Goal: Task Accomplishment & Management: Manage account settings

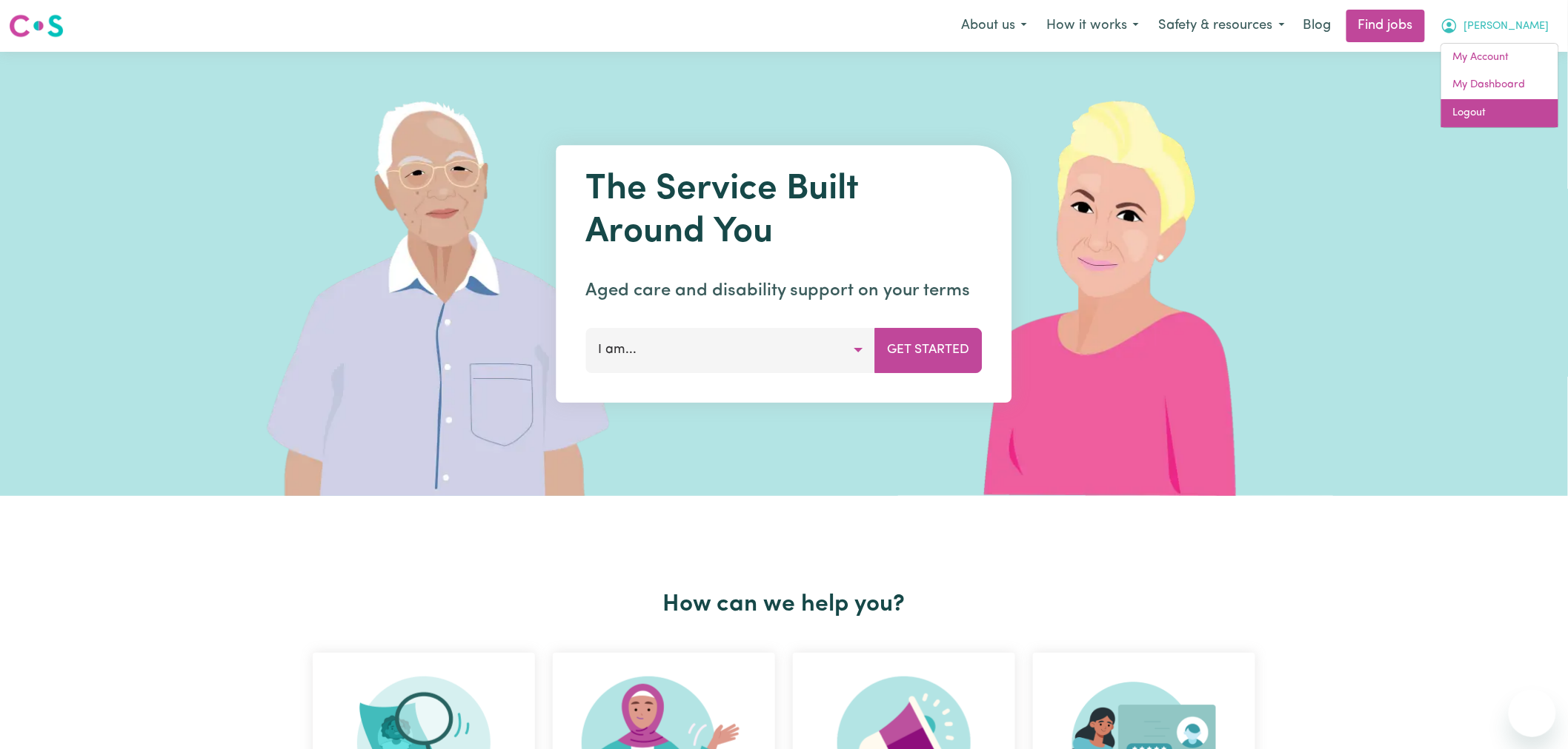
click at [1514, 113] on link "Logout" at bounding box center [1500, 113] width 117 height 28
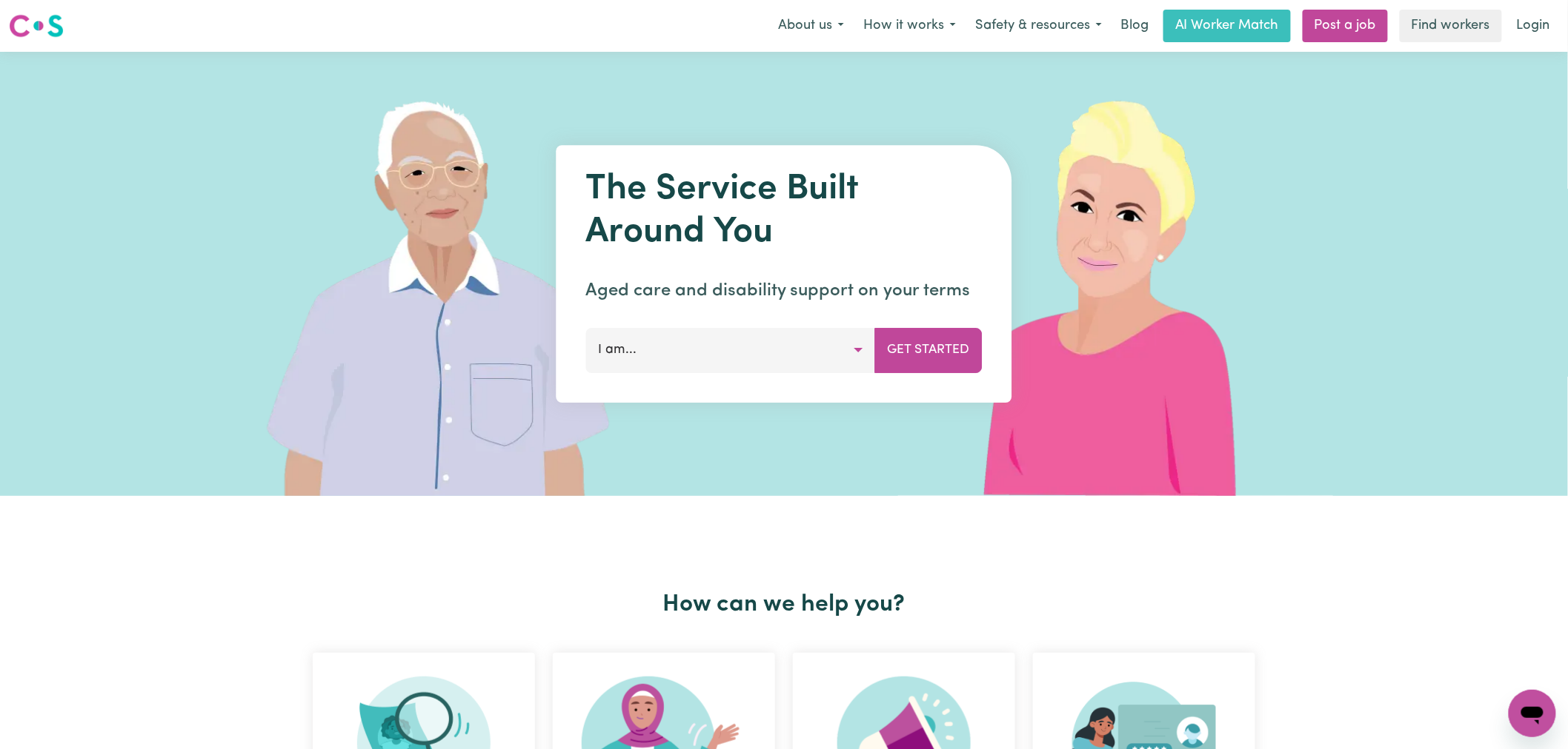
click at [1540, 4] on nav "Menu About us How it works Safety & resources Blog AI Worker Match Post a job F…" at bounding box center [784, 26] width 1568 height 52
click at [1540, 18] on link "Login" at bounding box center [1533, 26] width 51 height 32
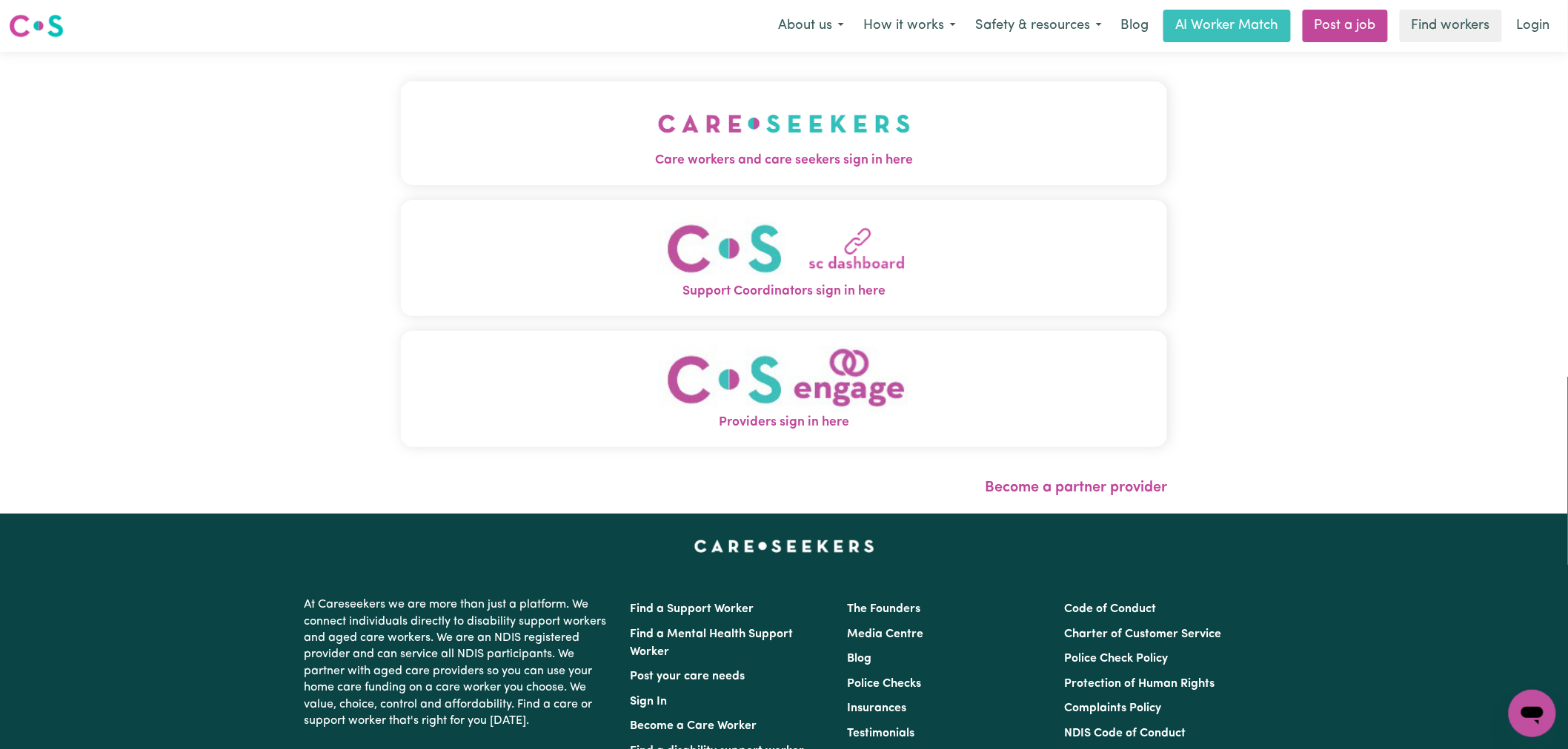
click at [584, 169] on span "Care workers and care seekers sign in here" at bounding box center [784, 160] width 766 height 19
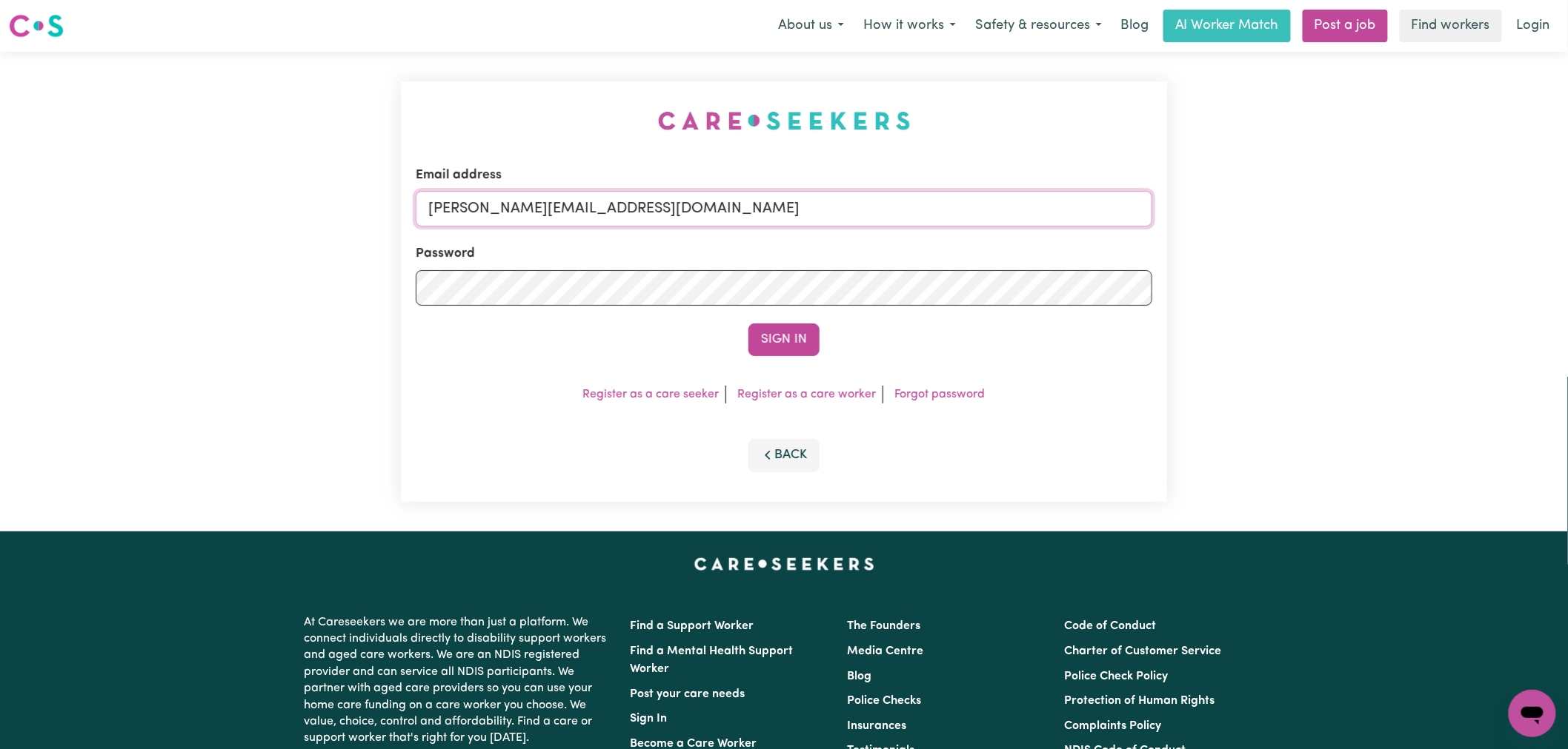
click at [790, 213] on input "[PERSON_NAME][EMAIL_ADDRESS][DOMAIN_NAME]" at bounding box center [784, 209] width 736 height 35
drag, startPoint x: 805, startPoint y: 218, endPoint x: 506, endPoint y: 205, distance: 299.3
click at [506, 205] on input "[EMAIL_ADDRESS][DOMAIN_NAME]" at bounding box center [784, 209] width 736 height 35
type input "[EMAIL_ADDRESS][DOMAIN_NAME]"
click at [791, 348] on button "Sign In" at bounding box center [784, 340] width 71 height 32
